Goal: Information Seeking & Learning: Check status

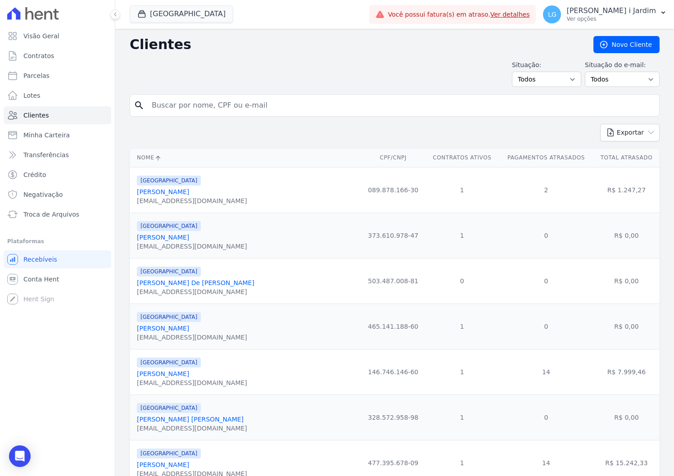
click at [155, 9] on button "[GEOGRAPHIC_DATA]" at bounding box center [181, 13] width 103 height 17
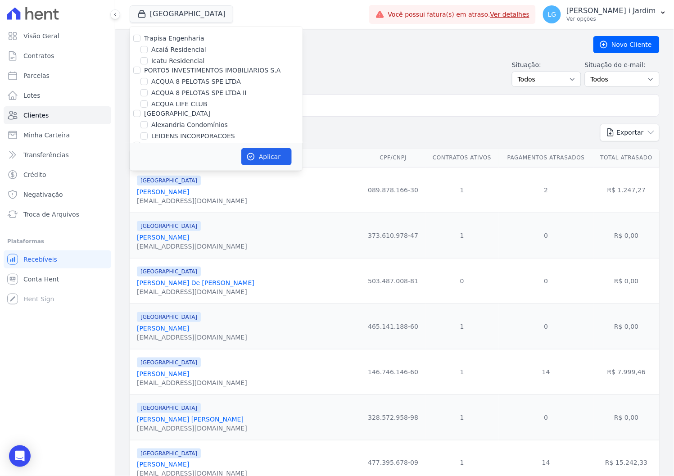
click at [192, 84] on label "ACQUA 8 PELOTAS SPE LTDA" at bounding box center [196, 81] width 90 height 9
click at [148, 84] on input "ACQUA 8 PELOTAS SPE LTDA" at bounding box center [143, 81] width 7 height 7
checkbox input "true"
click at [196, 95] on label "ACQUA 8 PELOTAS SPE LTDA II" at bounding box center [198, 92] width 95 height 9
click at [148, 95] on input "ACQUA 8 PELOTAS SPE LTDA II" at bounding box center [143, 92] width 7 height 7
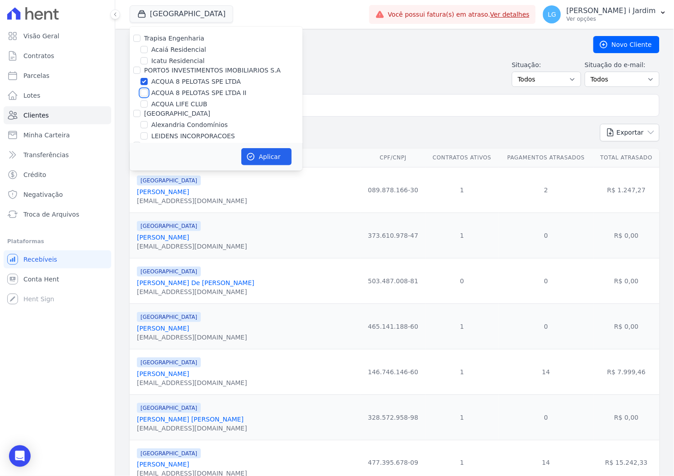
checkbox input "true"
click at [273, 150] on button "Aplicar" at bounding box center [266, 156] width 50 height 17
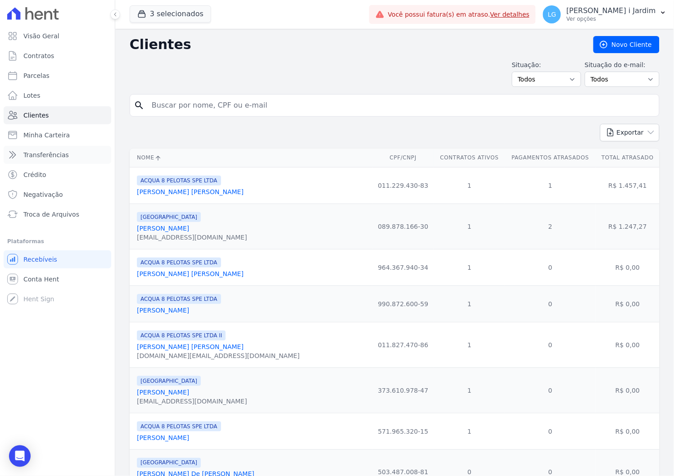
click at [81, 159] on link "Transferências" at bounding box center [58, 155] width 108 height 18
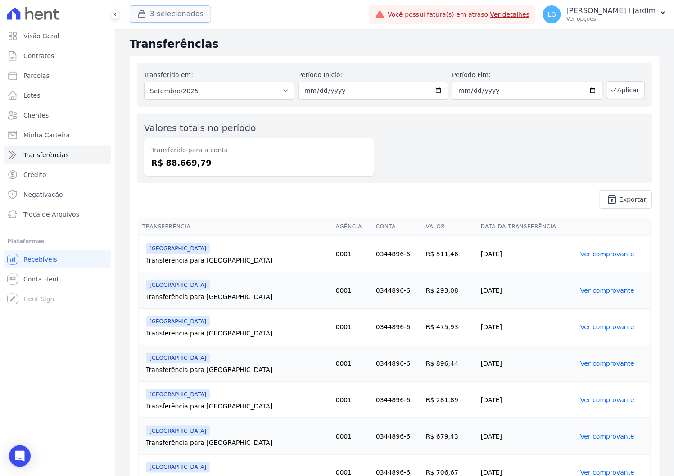
click at [193, 21] on button "3 selecionados" at bounding box center [170, 13] width 81 height 17
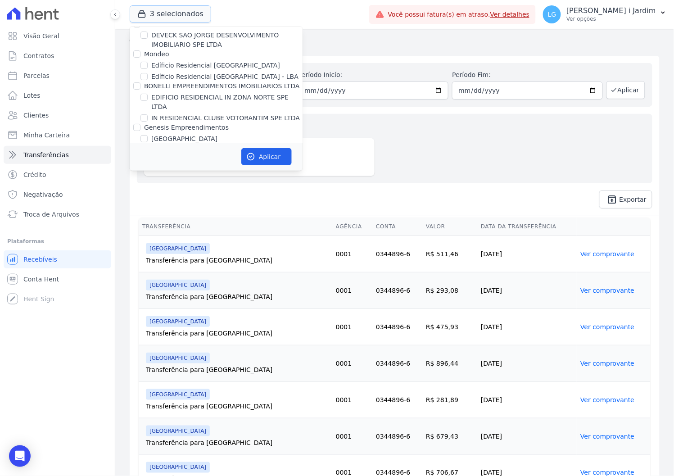
scroll to position [950, 0]
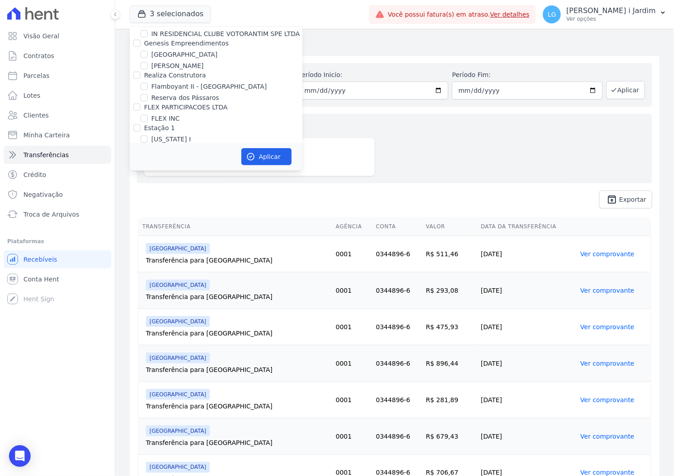
click at [164, 198] on label "[GEOGRAPHIC_DATA]" at bounding box center [184, 202] width 66 height 9
click at [148, 199] on input "[GEOGRAPHIC_DATA]" at bounding box center [143, 202] width 7 height 7
checkbox input "false"
click at [261, 153] on button "Aplicar" at bounding box center [266, 156] width 50 height 17
click at [259, 203] on span "unarchive Exportar" at bounding box center [394, 199] width 515 height 18
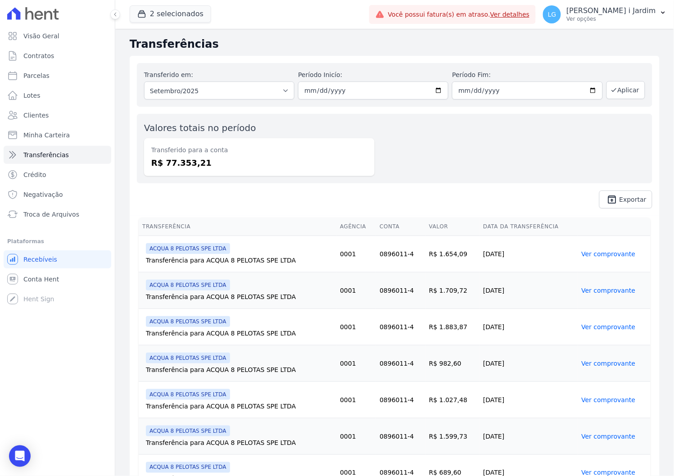
click at [223, 172] on div "Transferido para a conta R$ 77.353,21" at bounding box center [259, 157] width 230 height 38
click at [85, 38] on link "Visão Geral" at bounding box center [58, 36] width 108 height 18
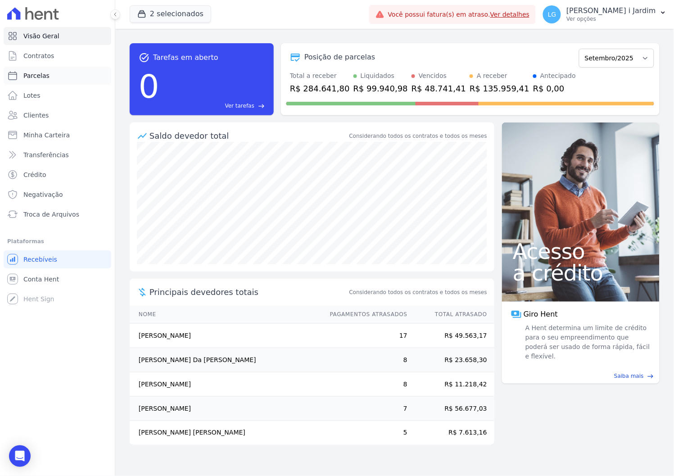
click at [70, 80] on link "Parcelas" at bounding box center [58, 76] width 108 height 18
select select
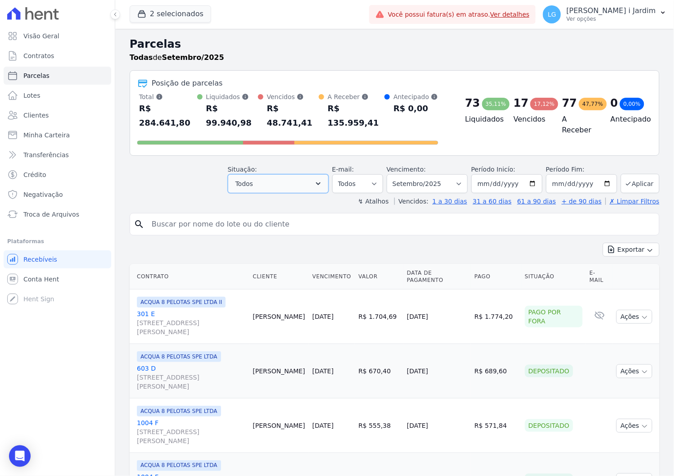
click at [283, 174] on button "Todos" at bounding box center [278, 183] width 101 height 19
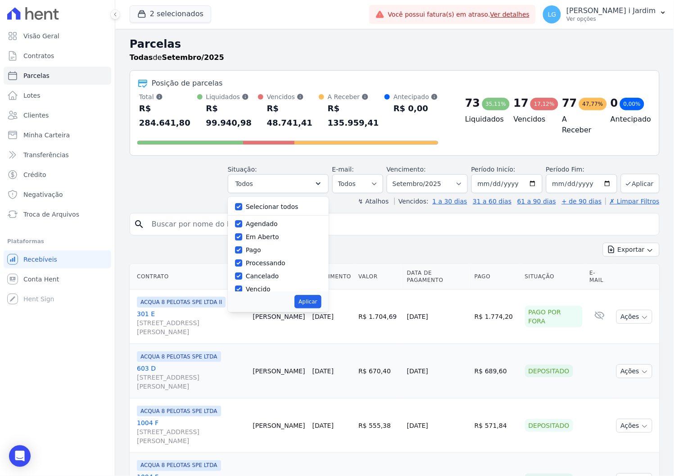
click at [274, 203] on label "Selecionar todos" at bounding box center [272, 206] width 53 height 7
click at [242, 203] on input "Selecionar todos" at bounding box center [238, 206] width 7 height 7
checkbox input "false"
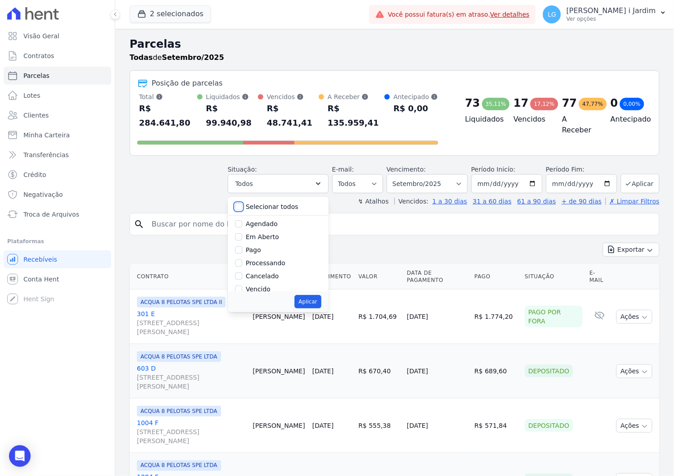
checkbox input "false"
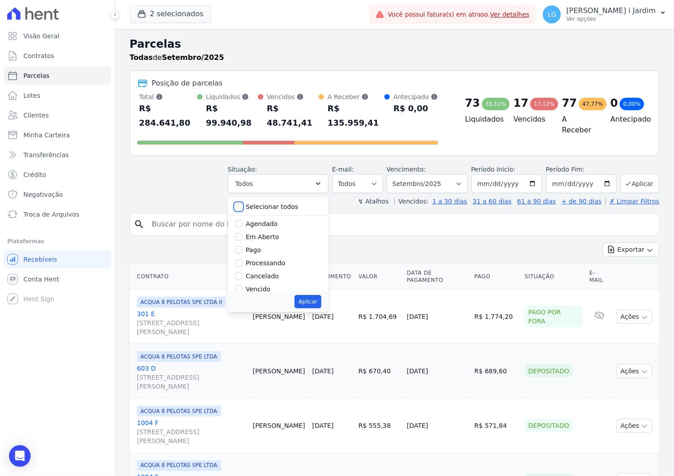
checkbox input "false"
click at [274, 233] on label "Em Aberto" at bounding box center [262, 236] width 33 height 7
click at [242, 233] on input "Em Aberto" at bounding box center [238, 236] width 7 height 7
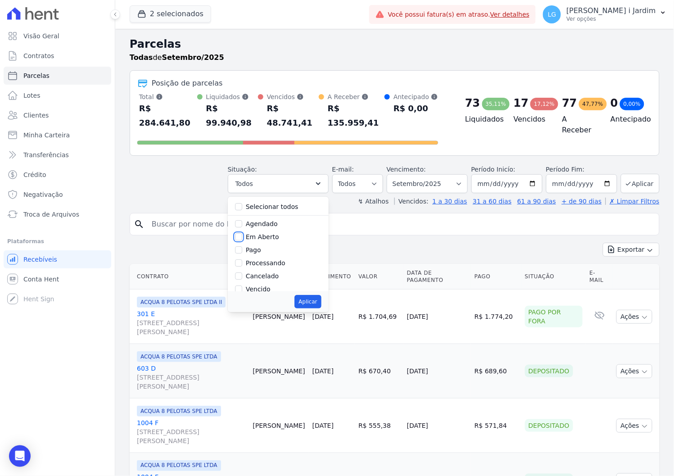
checkbox input "true"
click at [310, 295] on button "Aplicar" at bounding box center [307, 301] width 27 height 13
select select "pending"
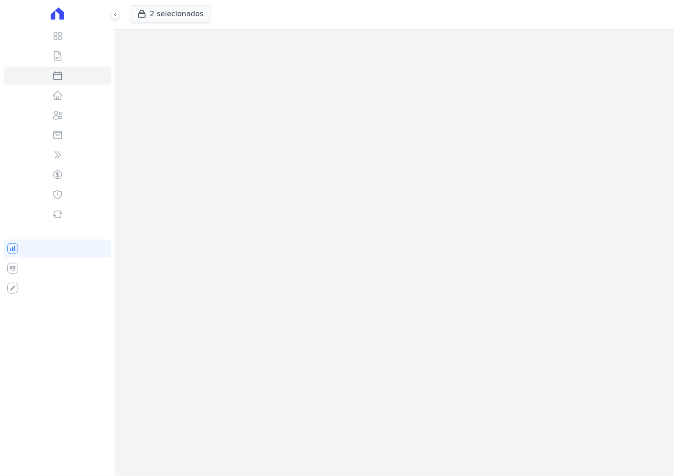
select select
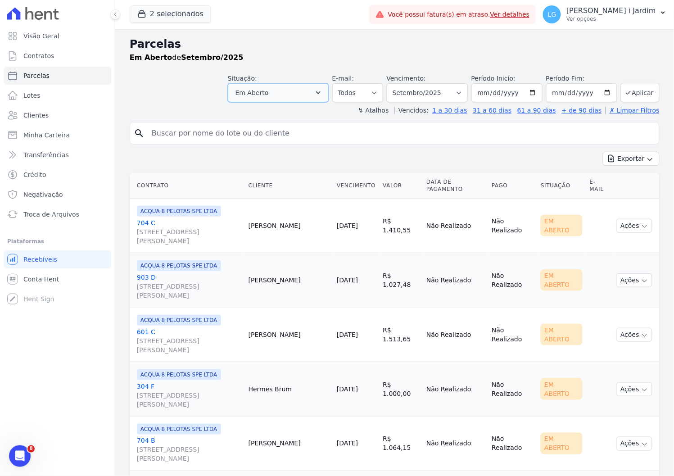
click at [318, 93] on button "Em Aberto" at bounding box center [278, 92] width 101 height 19
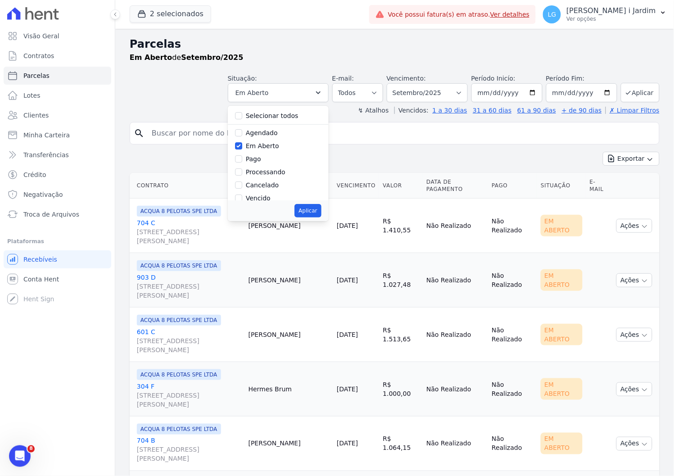
click at [263, 145] on label "Em Aberto" at bounding box center [262, 145] width 33 height 7
click at [242, 145] on input "Em Aberto" at bounding box center [238, 145] width 7 height 7
checkbox input "false"
click at [281, 176] on label "Pago por fora" at bounding box center [267, 177] width 42 height 7
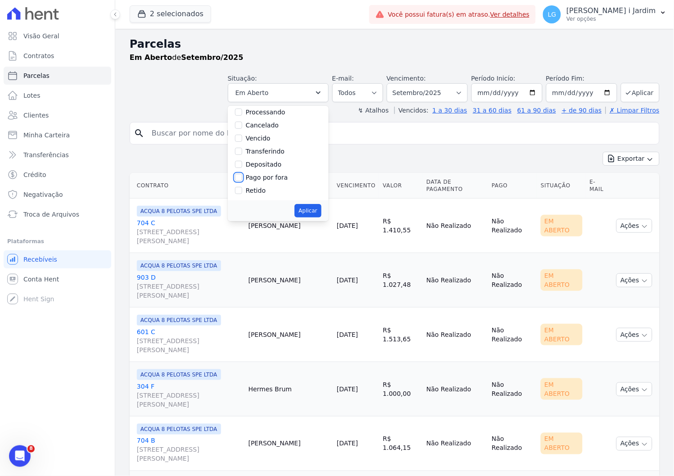
click at [242, 176] on input "Pago por fora" at bounding box center [238, 177] width 7 height 7
checkbox input "true"
click at [310, 202] on div "Aplicar" at bounding box center [278, 210] width 101 height 21
click at [310, 205] on button "Aplicar" at bounding box center [307, 210] width 27 height 13
select select "paid_externally"
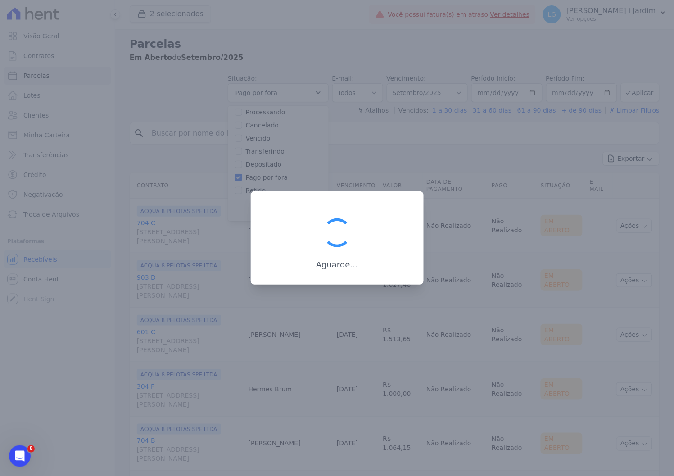
scroll to position [48, 0]
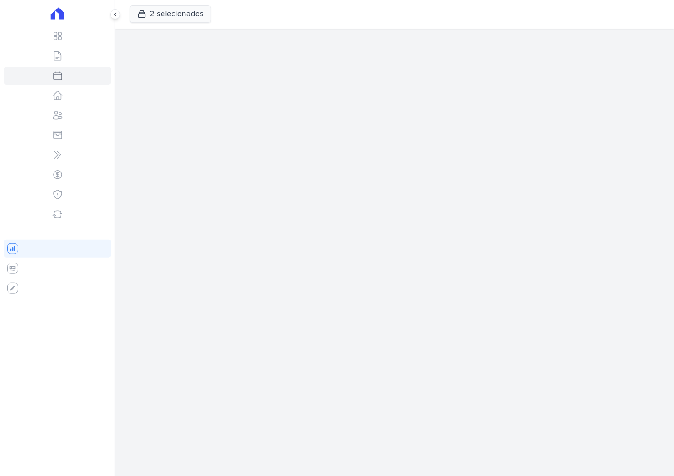
select select
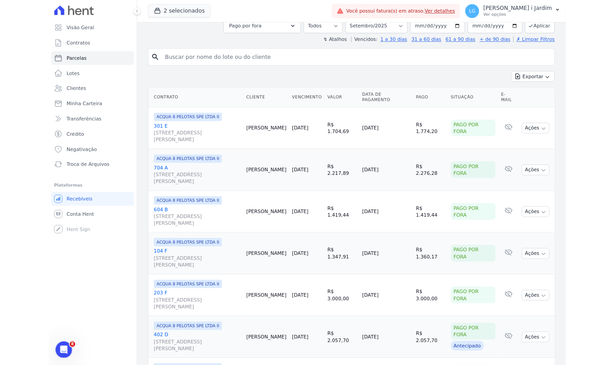
scroll to position [61, 0]
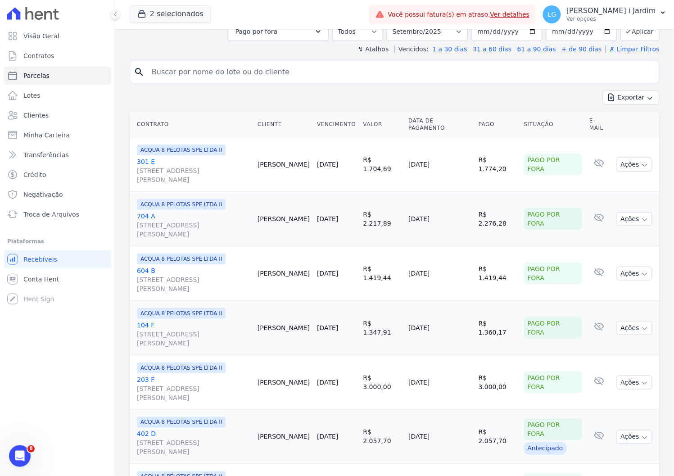
click at [365, 261] on td "R$ 1.419,44" at bounding box center [381, 273] width 45 height 54
click at [624, 100] on button "Exportar" at bounding box center [630, 97] width 57 height 14
click at [559, 161] on td "Pago por fora" at bounding box center [553, 164] width 66 height 54
click at [383, 153] on td "R$ 1.704,69" at bounding box center [381, 164] width 45 height 54
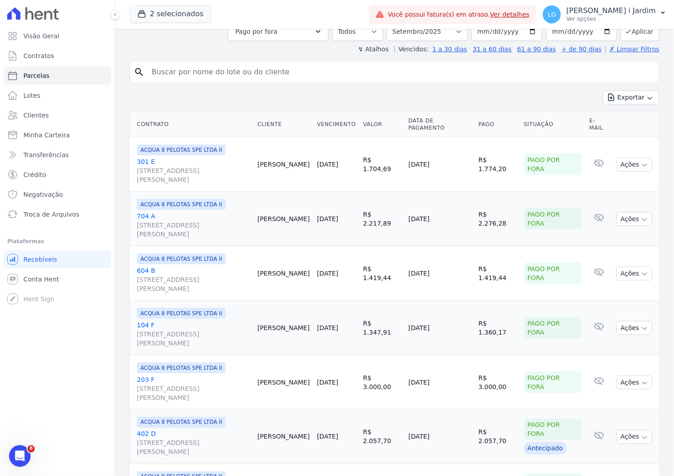
copy td "1.704,69"
click at [385, 199] on td "R$ 2.217,89" at bounding box center [381, 219] width 45 height 54
click at [384, 199] on td "R$ 2.217,89" at bounding box center [381, 219] width 45 height 54
copy td "2.217,89"
click at [368, 246] on td "R$ 1.419,44" at bounding box center [381, 273] width 45 height 54
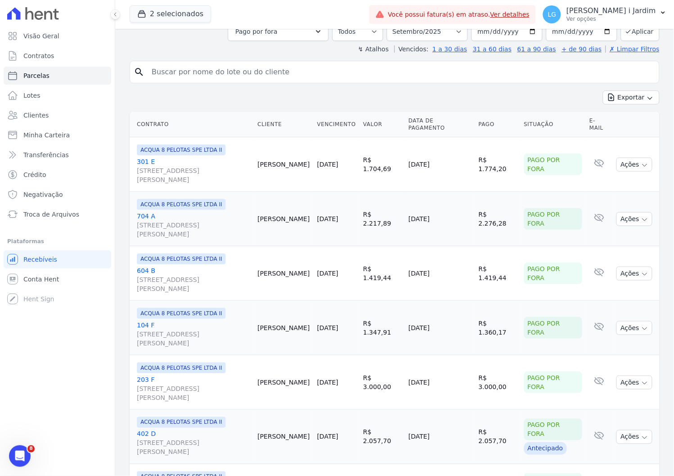
click at [368, 246] on td "R$ 1.419,44" at bounding box center [381, 273] width 45 height 54
click at [380, 246] on td "R$ 1.419,44" at bounding box center [381, 273] width 45 height 54
copy td "1.419,44"
click at [383, 301] on td "R$ 1.347,91" at bounding box center [381, 328] width 45 height 54
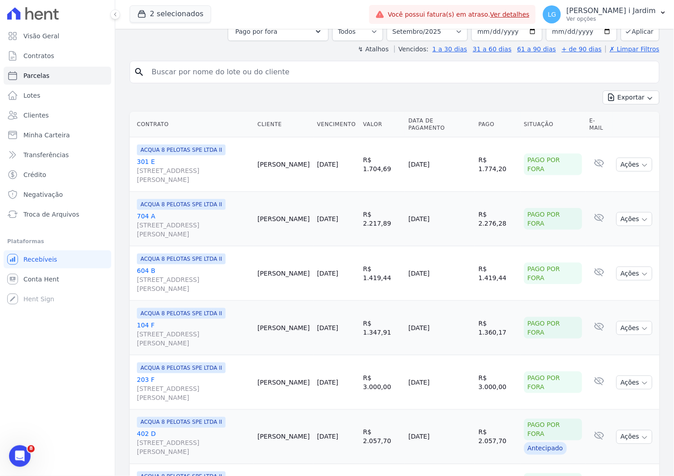
click at [382, 301] on td "R$ 1.347,91" at bounding box center [381, 328] width 45 height 54
copy td "1.347,91"
click at [378, 355] on td "R$ 3.000,00" at bounding box center [381, 382] width 45 height 54
copy td "3.000,00"
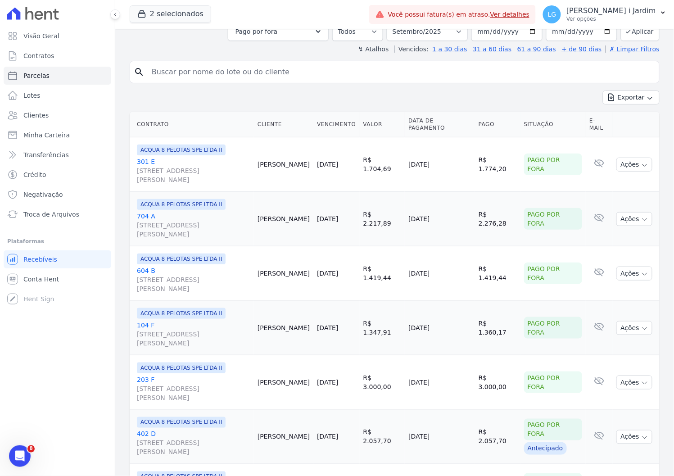
click at [380, 409] on td "R$ 2.057,70" at bounding box center [381, 436] width 45 height 54
copy td "2.057,70"
click at [404, 355] on td "[DATE]" at bounding box center [439, 382] width 70 height 54
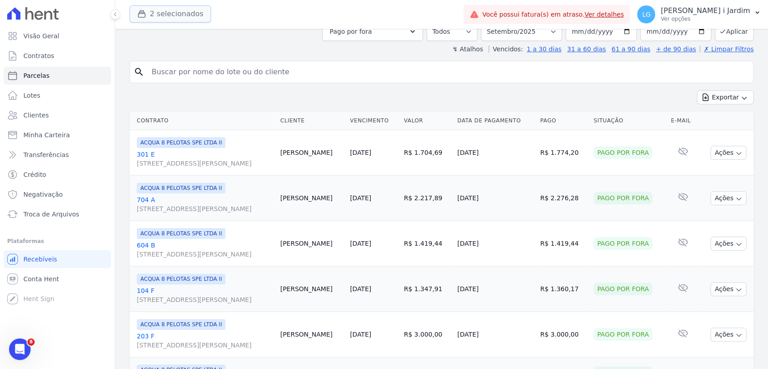
click at [150, 10] on button "2 selecionados" at bounding box center [170, 13] width 81 height 17
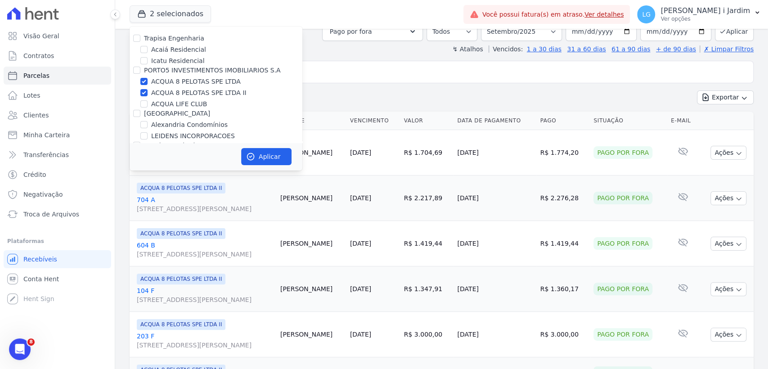
click at [182, 80] on label "ACQUA 8 PELOTAS SPE LTDA" at bounding box center [196, 81] width 90 height 9
click at [148, 80] on input "ACQUA 8 PELOTAS SPE LTDA" at bounding box center [143, 81] width 7 height 7
checkbox input "false"
click at [187, 95] on label "ACQUA 8 PELOTAS SPE LTDA II" at bounding box center [198, 92] width 95 height 9
click at [148, 95] on input "ACQUA 8 PELOTAS SPE LTDA II" at bounding box center [143, 92] width 7 height 7
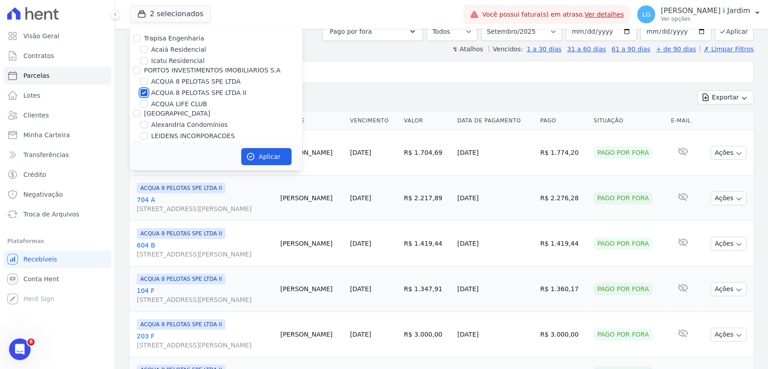
checkbox input "false"
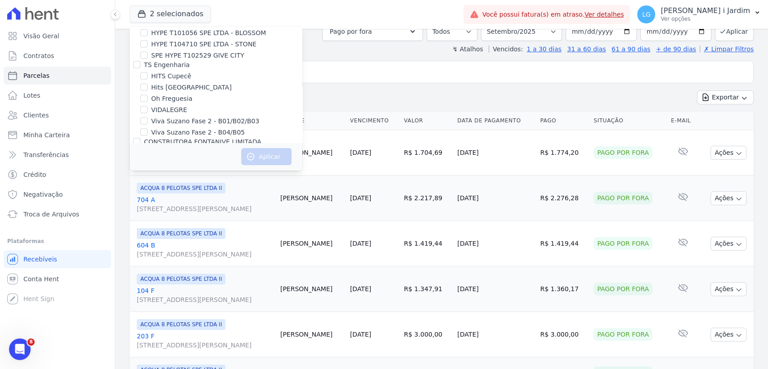
scroll to position [1180, 0]
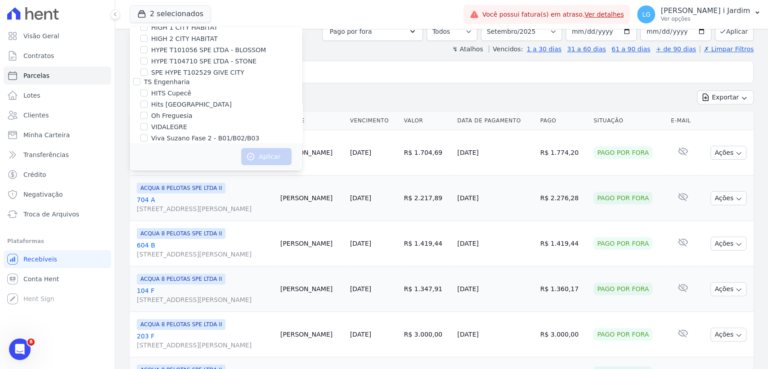
click at [206, 134] on label "Viva Suzano Fase 2 - B01/B02/B03" at bounding box center [205, 138] width 108 height 9
click at [148, 135] on input "Viva Suzano Fase 2 - B01/B02/B03" at bounding box center [143, 138] width 7 height 7
checkbox input "true"
click at [251, 157] on icon "button" at bounding box center [250, 156] width 9 height 9
select select
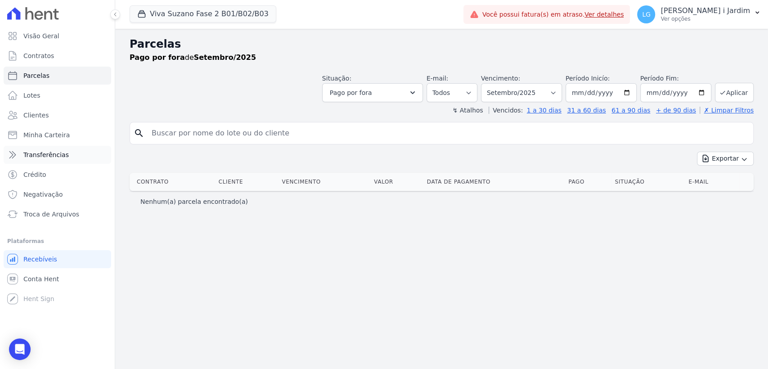
click at [65, 155] on link "Transferências" at bounding box center [58, 155] width 108 height 18
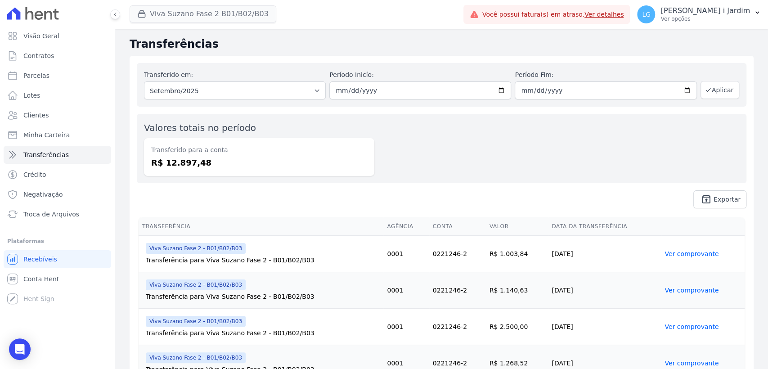
click at [206, 22] on span "Viva Suzano Fase 2 B01/B02/B03" at bounding box center [203, 14] width 147 height 18
click at [204, 6] on button "Viva Suzano Fase 2 B01/B02/B03" at bounding box center [203, 13] width 147 height 17
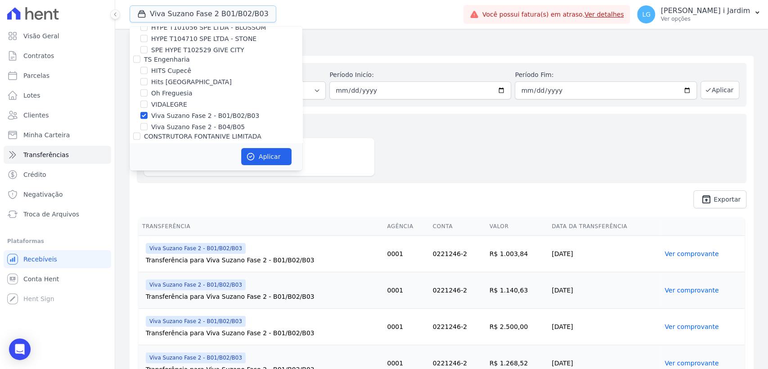
scroll to position [1199, 0]
click at [185, 114] on label "Viva Suzano Fase 2 - B01/B02/B03" at bounding box center [205, 118] width 108 height 9
click at [148, 115] on input "Viva Suzano Fase 2 - B01/B02/B03" at bounding box center [143, 118] width 7 height 7
checkbox input "false"
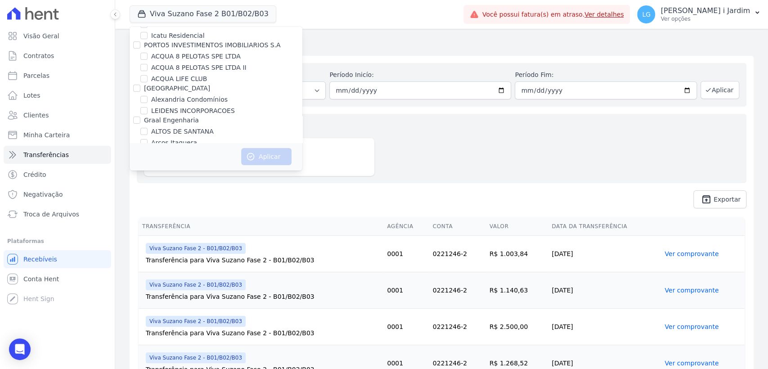
scroll to position [0, 0]
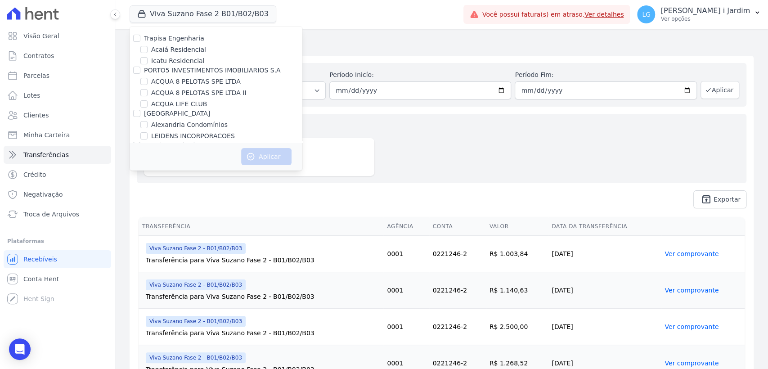
click at [166, 112] on label "[GEOGRAPHIC_DATA]" at bounding box center [177, 113] width 66 height 7
click at [140, 112] on input "[GEOGRAPHIC_DATA]" at bounding box center [136, 113] width 7 height 7
checkbox input "true"
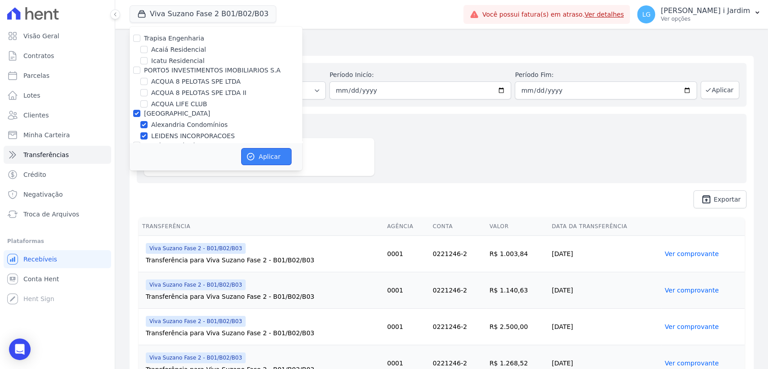
click at [283, 156] on button "Aplicar" at bounding box center [266, 156] width 50 height 17
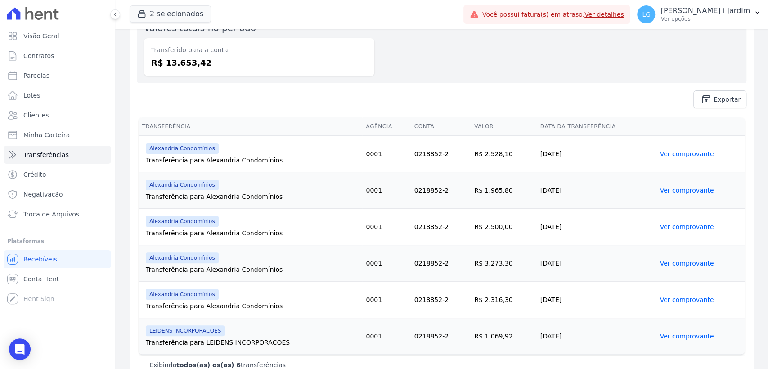
scroll to position [50, 0]
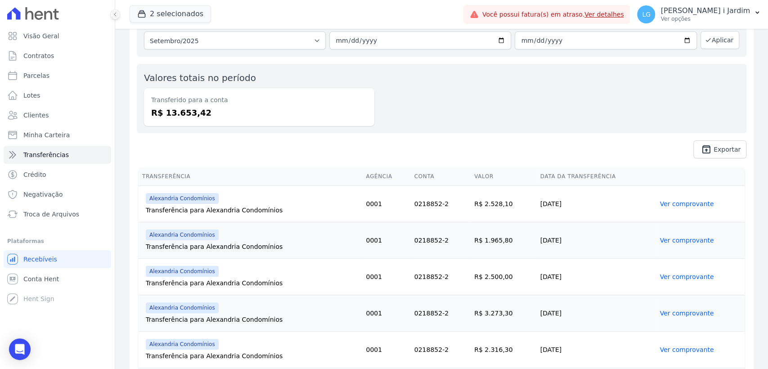
drag, startPoint x: 555, startPoint y: 201, endPoint x: 539, endPoint y: 194, distance: 18.0
click at [539, 194] on td "[DATE]" at bounding box center [597, 204] width 120 height 36
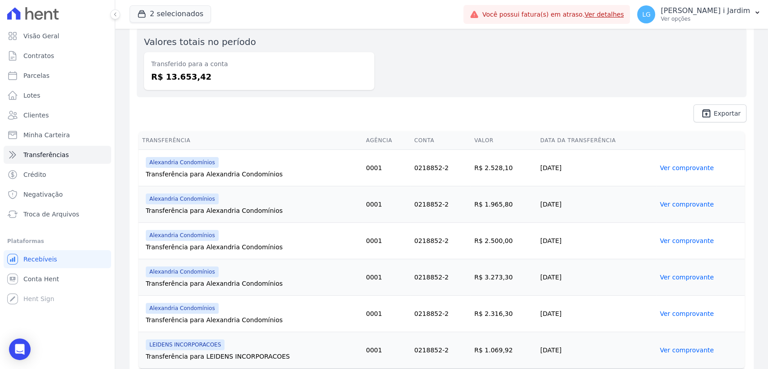
scroll to position [114, 0]
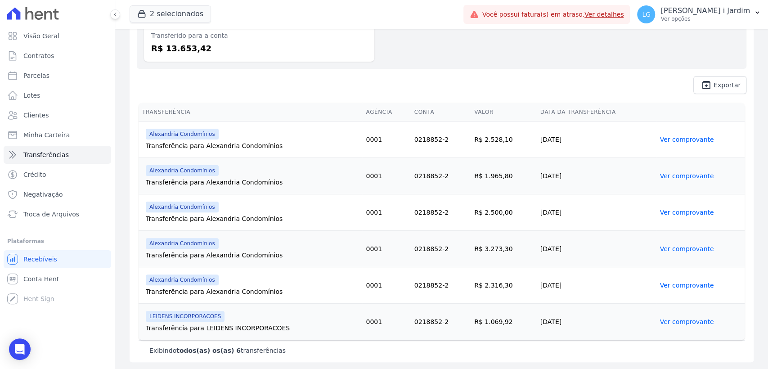
click at [558, 323] on td "12/09/2025" at bounding box center [597, 322] width 120 height 36
click at [539, 285] on td "15/09/2025" at bounding box center [597, 285] width 120 height 36
drag, startPoint x: 561, startPoint y: 300, endPoint x: 420, endPoint y: 249, distance: 150.0
click at [420, 249] on tbody "Alexandria Condomínios Transferência para Alexandria Condomínios 0001 0218852-2…" at bounding box center [442, 230] width 606 height 219
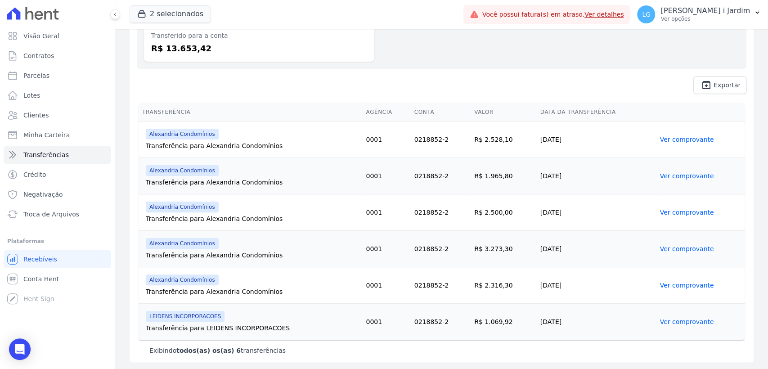
click at [482, 254] on td "R$ 3.273,30" at bounding box center [504, 249] width 66 height 36
click at [328, 157] on td "Alexandria Condomínios Transferência para Alexandria Condomínios" at bounding box center [251, 139] width 224 height 36
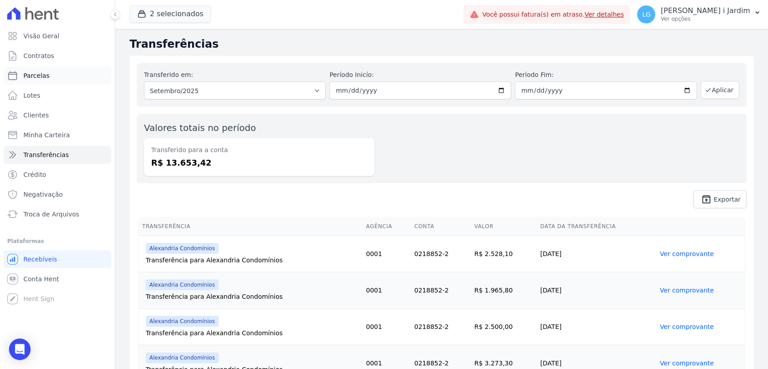
click at [92, 71] on link "Parcelas" at bounding box center [58, 76] width 108 height 18
select select
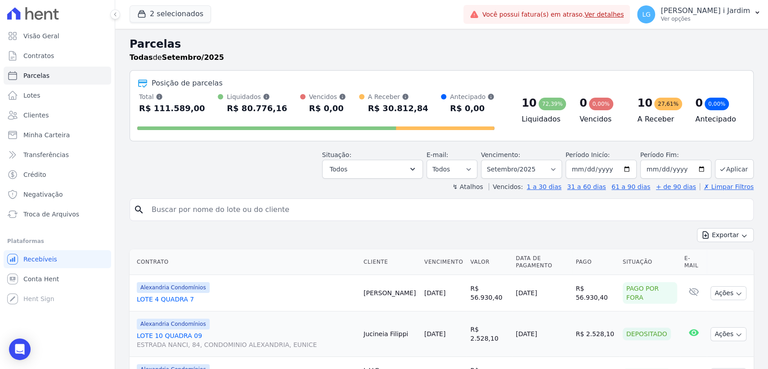
click at [364, 180] on header "Parcelas Todas de Setembro/2025 Posição de parcelas Total Soma das parcelas pag…" at bounding box center [442, 113] width 624 height 155
click at [366, 174] on button "Todos" at bounding box center [372, 169] width 101 height 19
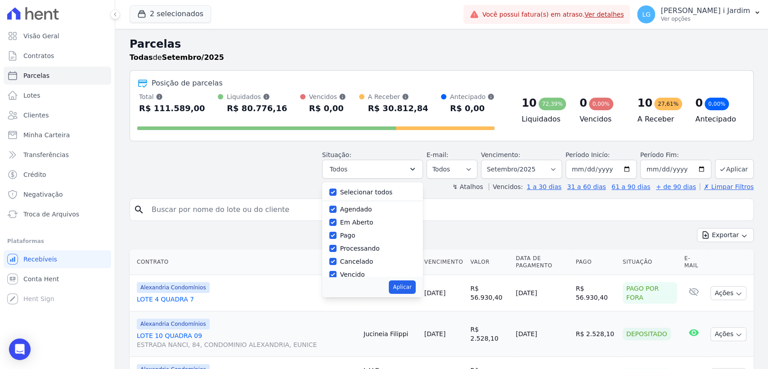
click at [361, 195] on label "Selecionar todos" at bounding box center [366, 192] width 53 height 7
click at [337, 195] on input "Selecionar todos" at bounding box center [332, 192] width 7 height 7
checkbox input "false"
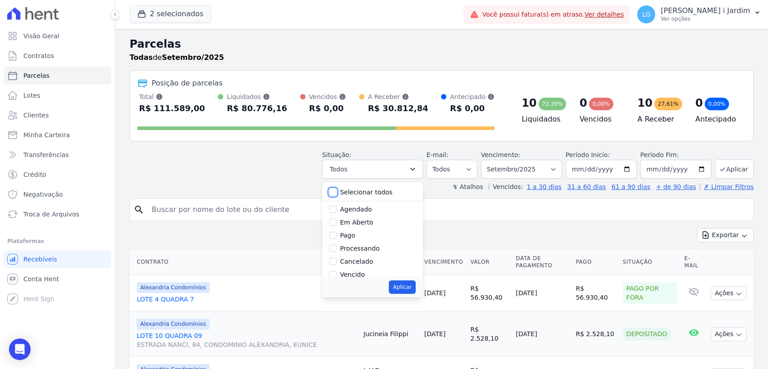
checkbox input "false"
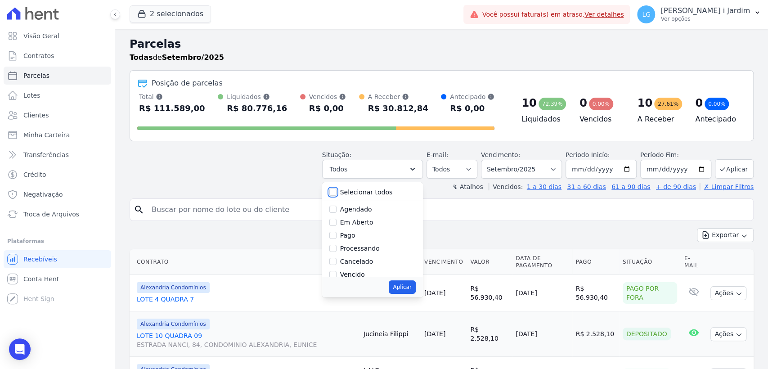
checkbox input "false"
click at [367, 223] on label "Em Aberto" at bounding box center [356, 222] width 33 height 7
click at [359, 220] on label "Em Aberto" at bounding box center [356, 222] width 33 height 7
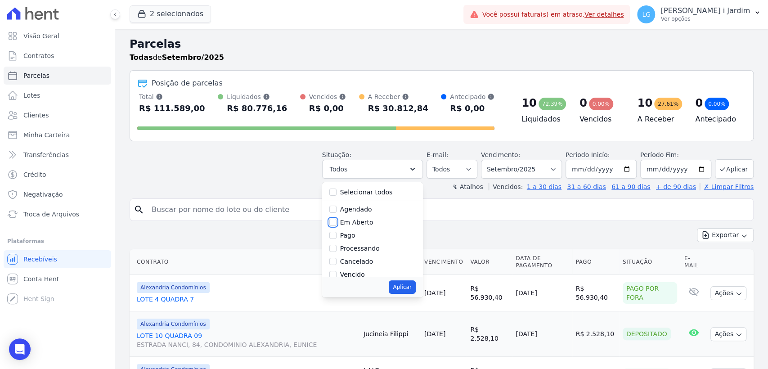
click at [337, 220] on input "Em Aberto" at bounding box center [332, 222] width 7 height 7
checkbox input "true"
click at [400, 289] on button "Aplicar" at bounding box center [402, 286] width 27 height 13
select select "pending"
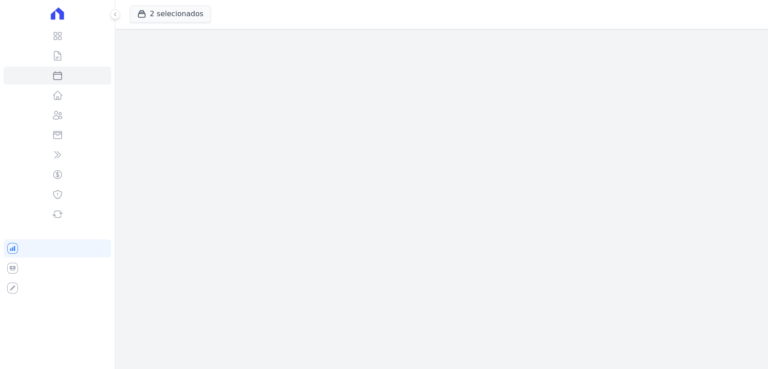
select select
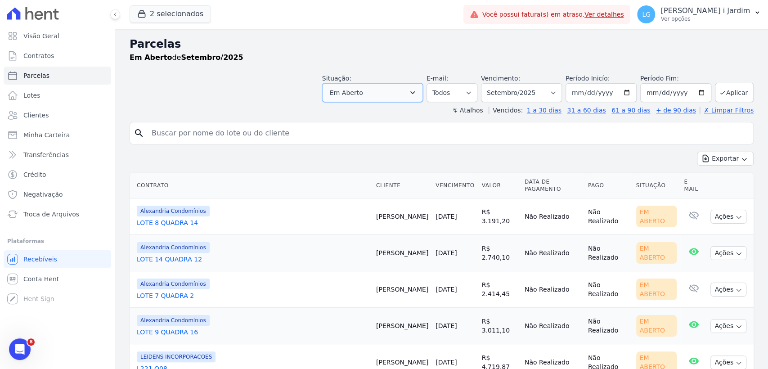
click at [389, 92] on button "Em Aberto" at bounding box center [372, 92] width 101 height 19
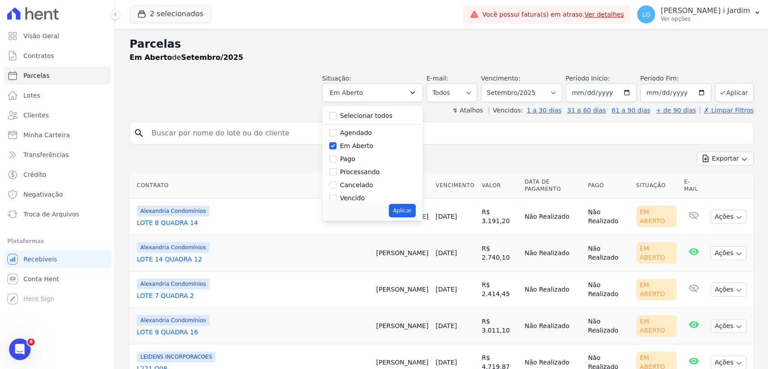
drag, startPoint x: 350, startPoint y: 145, endPoint x: 350, endPoint y: 149, distance: 4.5
click at [350, 144] on label "Em Aberto" at bounding box center [356, 145] width 33 height 7
click at [337, 144] on input "Em Aberto" at bounding box center [332, 145] width 7 height 7
checkbox input "false"
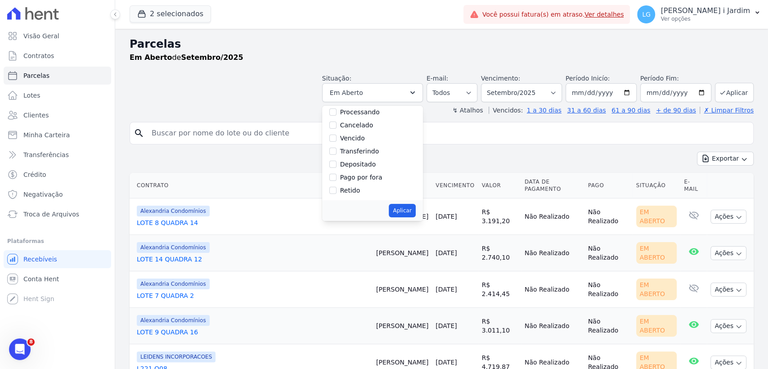
drag, startPoint x: 364, startPoint y: 176, endPoint x: 385, endPoint y: 197, distance: 29.3
click at [364, 176] on label "Pago por fora" at bounding box center [361, 177] width 42 height 7
drag, startPoint x: 377, startPoint y: 179, endPoint x: 399, endPoint y: 195, distance: 26.6
click at [376, 178] on label "Pago por fora" at bounding box center [361, 177] width 42 height 7
click at [381, 177] on label "Pago por fora" at bounding box center [361, 177] width 42 height 7
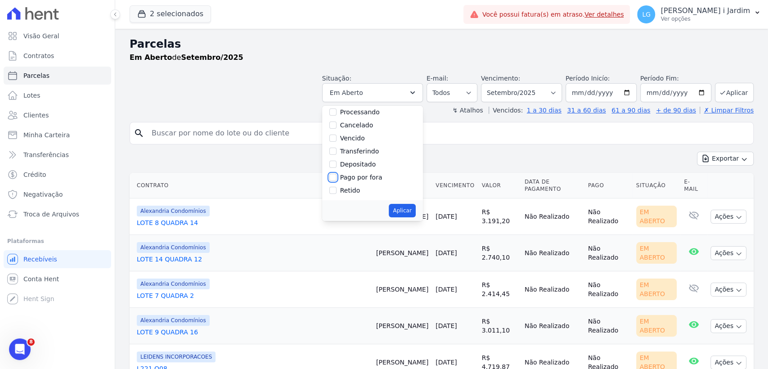
click at [337, 177] on input "Pago por fora" at bounding box center [332, 177] width 7 height 7
checkbox input "true"
click at [404, 210] on button "Aplicar" at bounding box center [402, 210] width 27 height 13
select select "paid_externally"
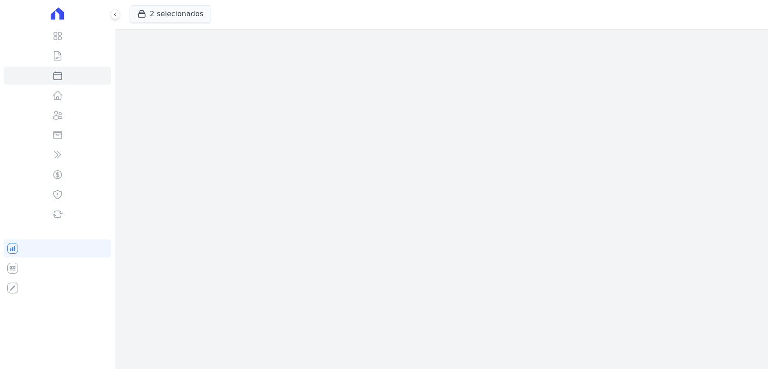
select select
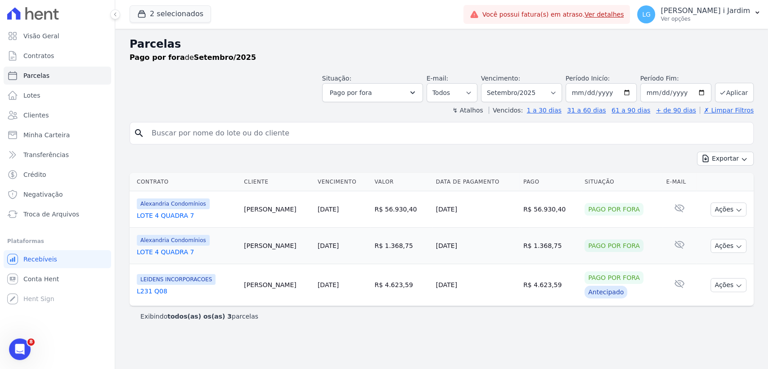
drag, startPoint x: 525, startPoint y: 210, endPoint x: 252, endPoint y: 210, distance: 272.6
click at [252, 210] on tr "Alexandria Condomínios LOTE 4 QUADRA 7 [PERSON_NAME] [DATE] R$ 56.930,40 [DATE]…" at bounding box center [442, 209] width 624 height 36
click at [301, 143] on div "search" at bounding box center [442, 133] width 624 height 22
